Goal: Task Accomplishment & Management: Manage account settings

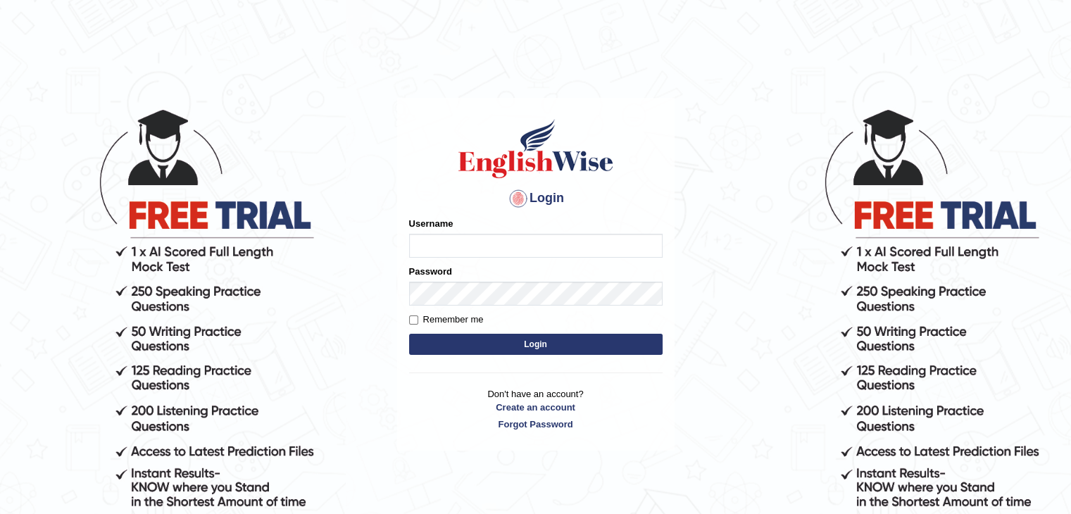
type input "anlinmariabiju"
click at [173, 40] on html "Login Please fix the following errors: Username anlinmariabiju Password Remembe…" at bounding box center [535, 257] width 1071 height 514
click at [487, 341] on button "Login" at bounding box center [536, 344] width 254 height 21
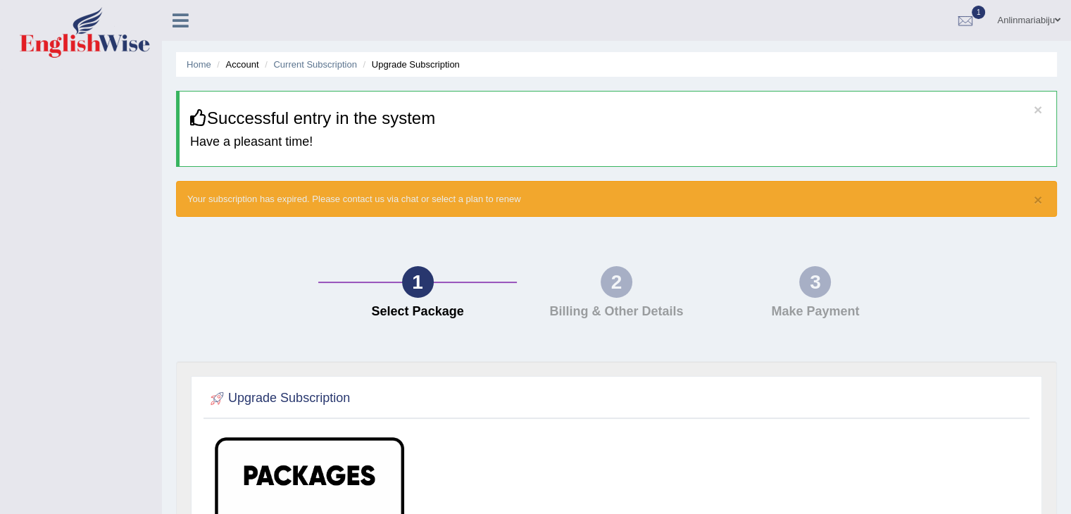
click at [1048, 18] on link "Anlinmariabiju" at bounding box center [1029, 18] width 85 height 37
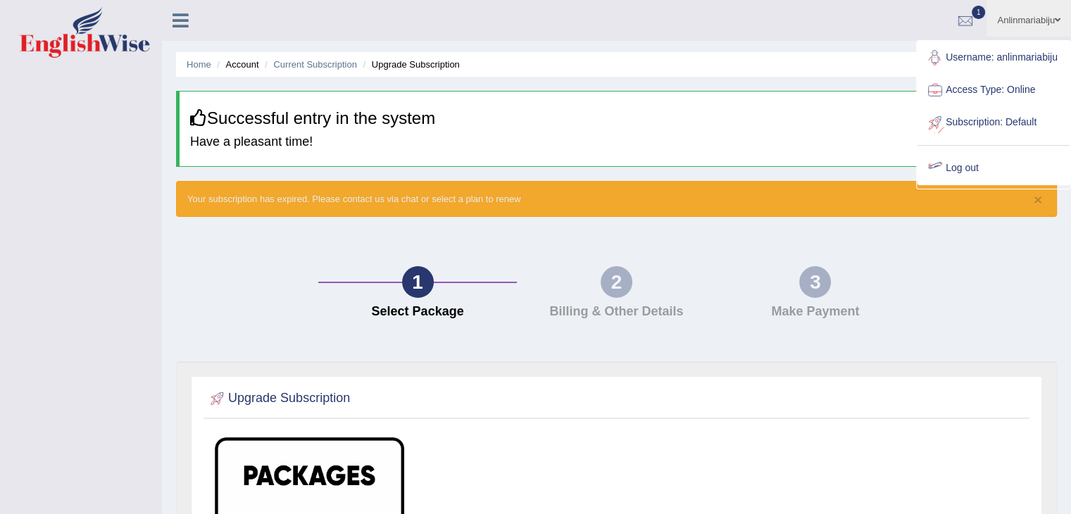
click at [952, 169] on link "Log out" at bounding box center [994, 168] width 152 height 32
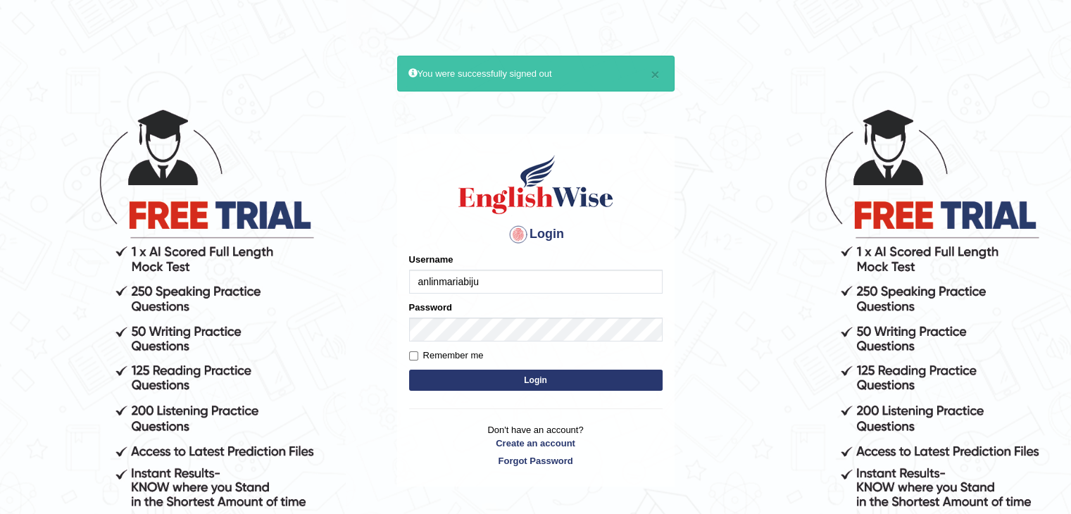
click at [568, 280] on input "anlinmariabiju" at bounding box center [536, 282] width 254 height 24
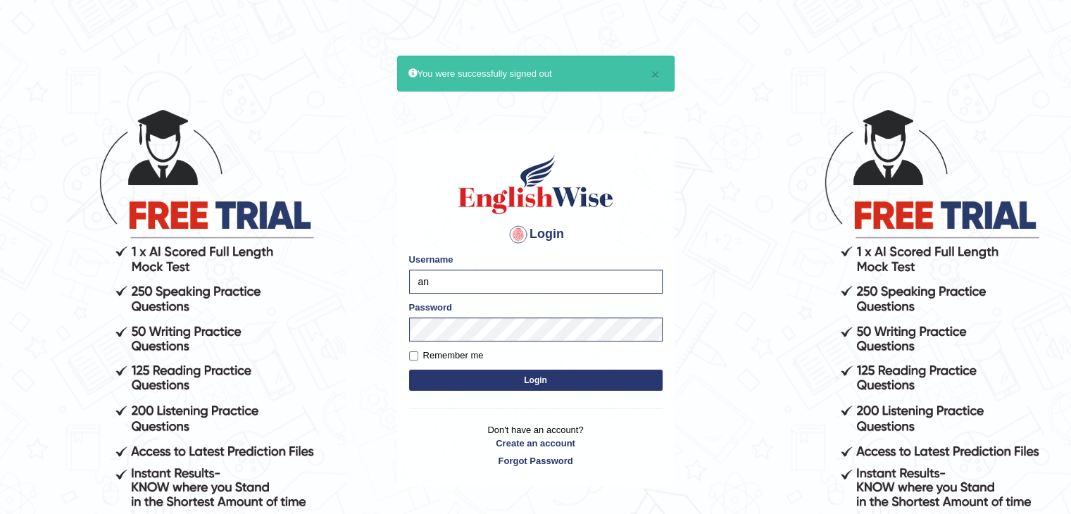
type input "a"
click at [464, 329] on div "Password" at bounding box center [536, 321] width 254 height 41
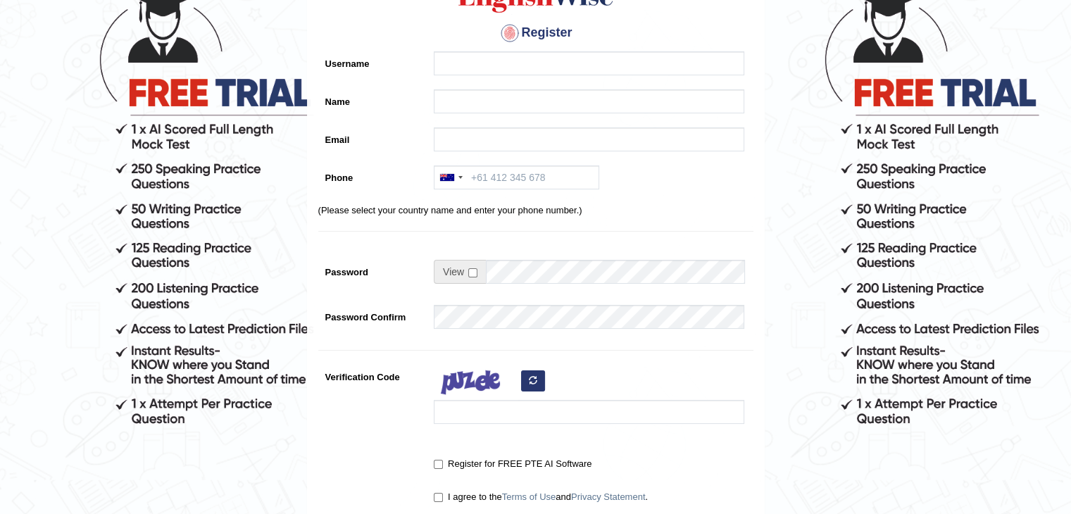
scroll to position [124, 0]
